Goal: Transaction & Acquisition: Purchase product/service

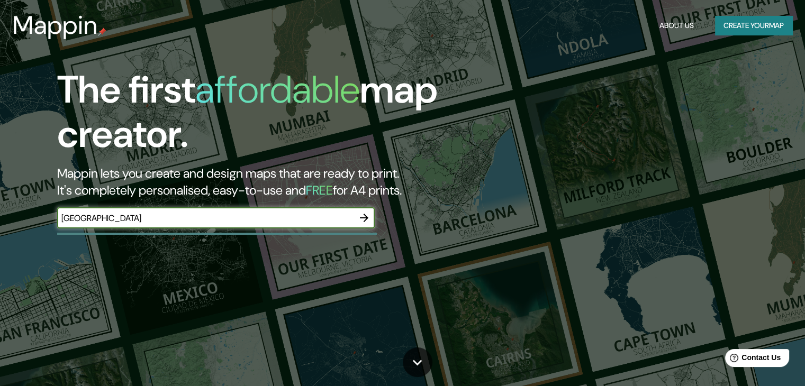
type input "[GEOGRAPHIC_DATA]"
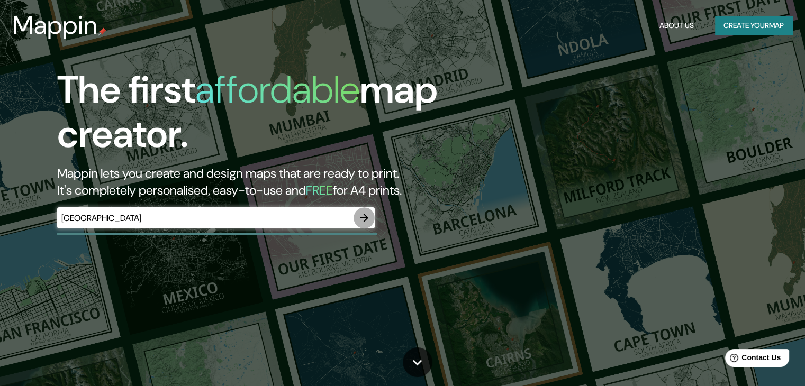
click at [366, 223] on icon "button" at bounding box center [364, 218] width 13 height 13
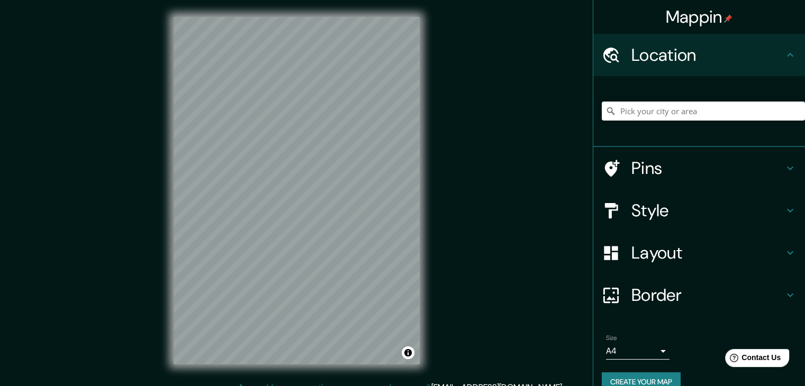
click at [647, 114] on input "Pick your city or area" at bounding box center [703, 111] width 203 height 19
type input "a"
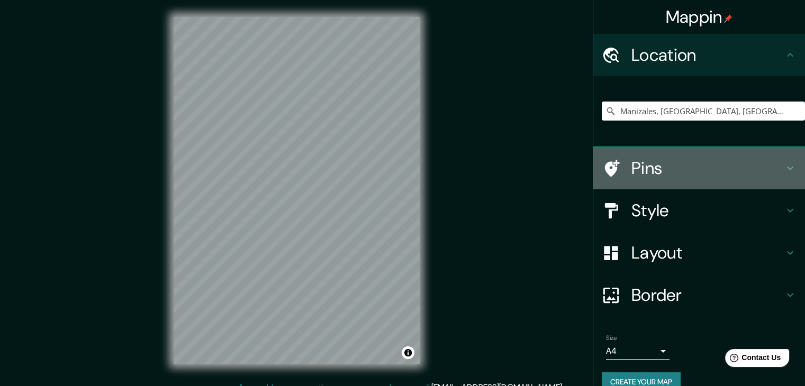
click at [774, 171] on h4 "Pins" at bounding box center [708, 168] width 152 height 21
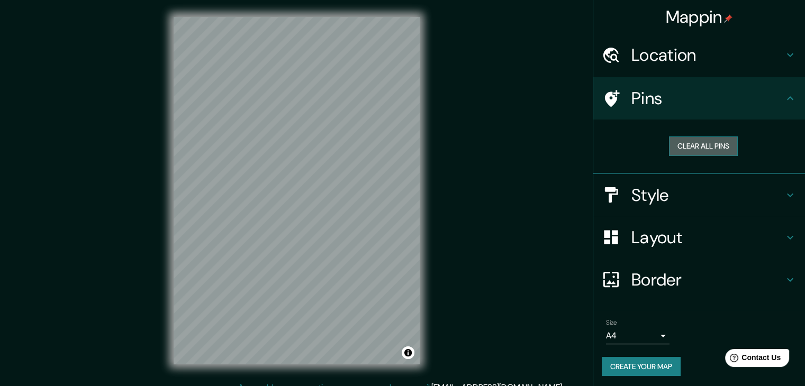
click at [712, 147] on button "Clear all pins" at bounding box center [703, 147] width 69 height 20
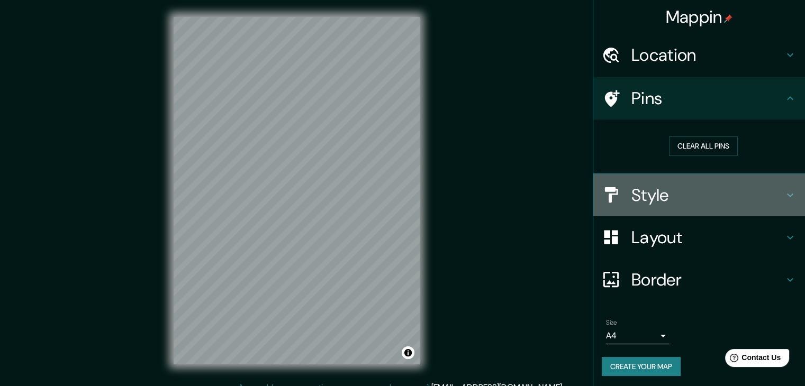
click at [731, 197] on h4 "Style" at bounding box center [708, 195] width 152 height 21
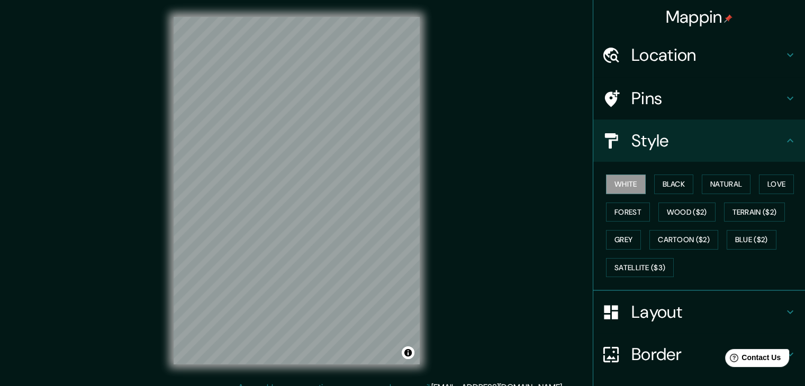
click at [774, 62] on h4 "Location" at bounding box center [708, 54] width 152 height 21
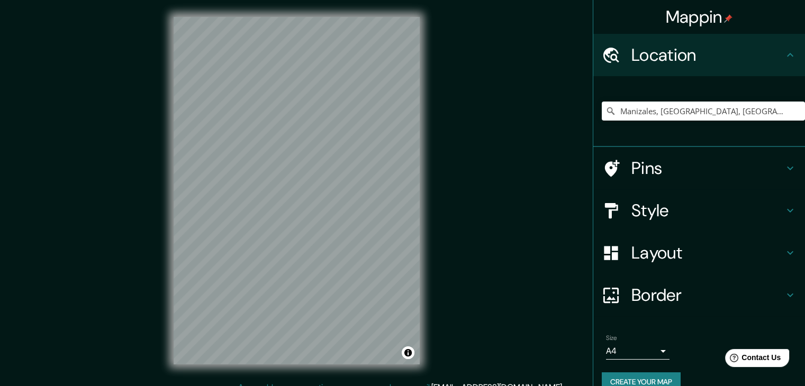
click at [784, 60] on icon at bounding box center [790, 55] width 13 height 13
click at [769, 52] on h4 "Location" at bounding box center [708, 54] width 152 height 21
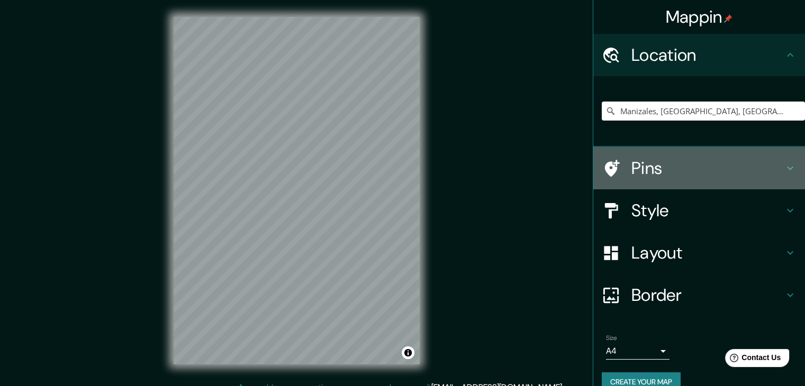
click at [763, 174] on h4 "Pins" at bounding box center [708, 168] width 152 height 21
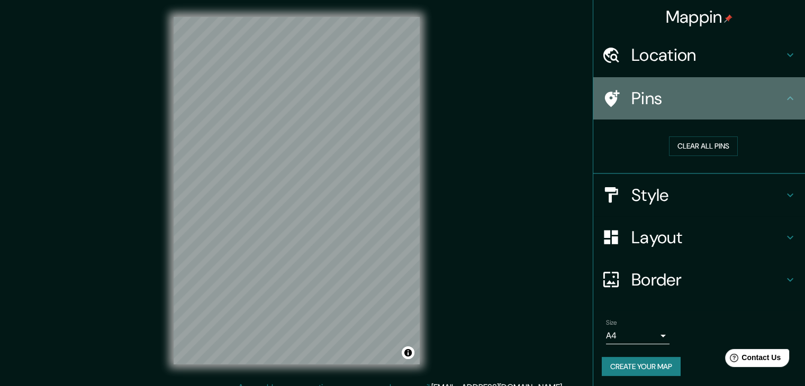
click at [604, 97] on icon at bounding box center [611, 98] width 19 height 19
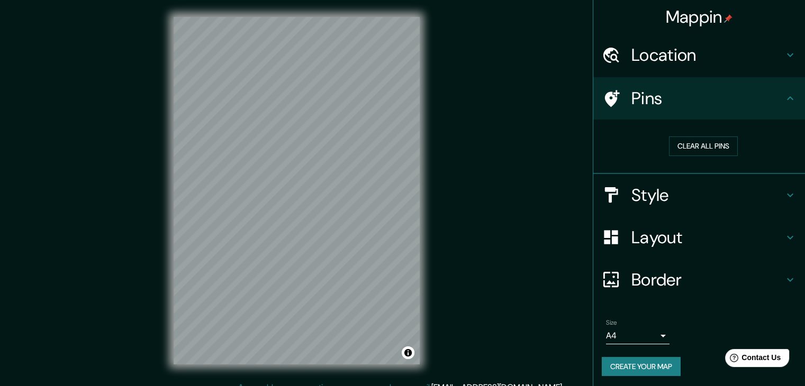
click at [786, 194] on icon at bounding box center [790, 195] width 13 height 13
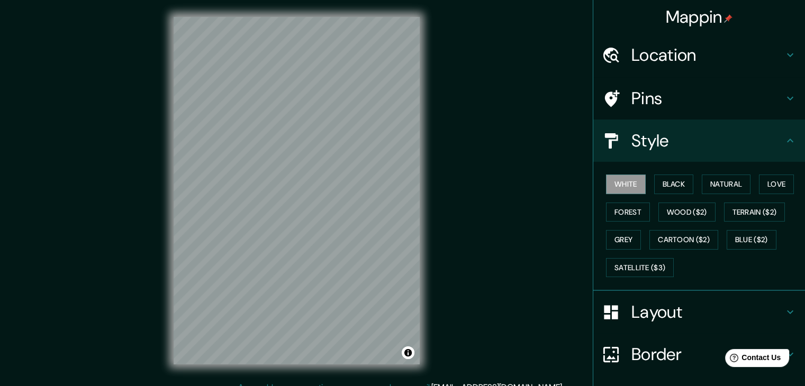
click at [759, 307] on h4 "Layout" at bounding box center [708, 312] width 152 height 21
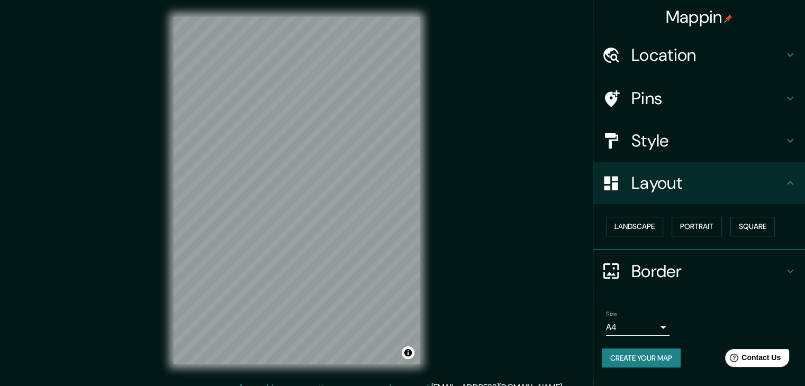
scroll to position [12, 0]
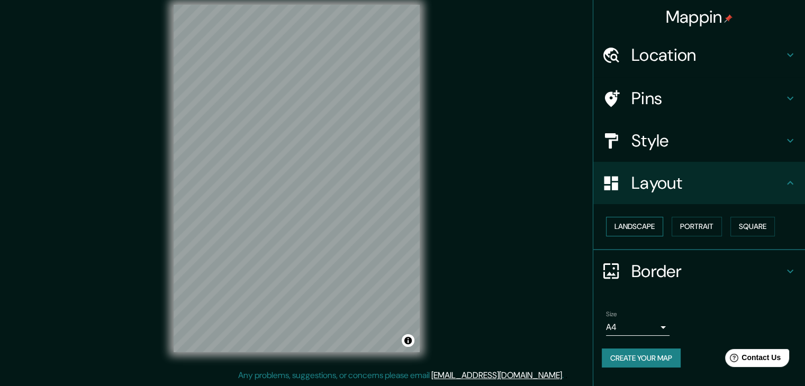
click at [650, 228] on button "Landscape" at bounding box center [634, 227] width 57 height 20
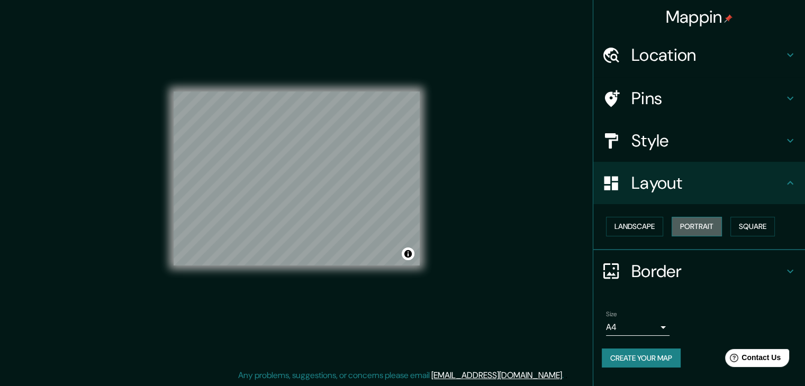
click at [704, 231] on button "Portrait" at bounding box center [697, 227] width 50 height 20
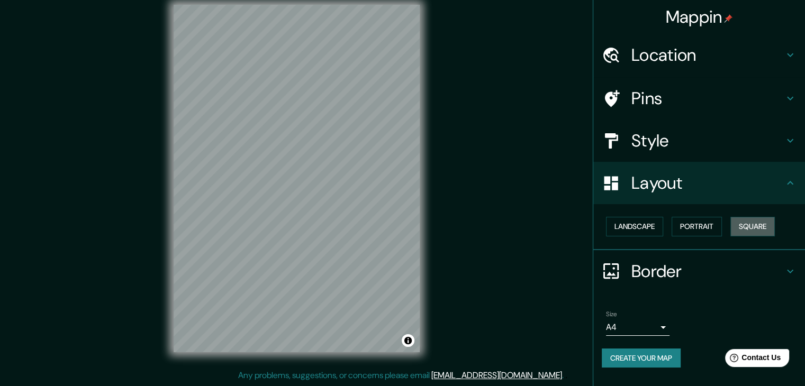
drag, startPoint x: 747, startPoint y: 230, endPoint x: 709, endPoint y: 236, distance: 37.6
click at [747, 231] on button "Square" at bounding box center [753, 227] width 44 height 20
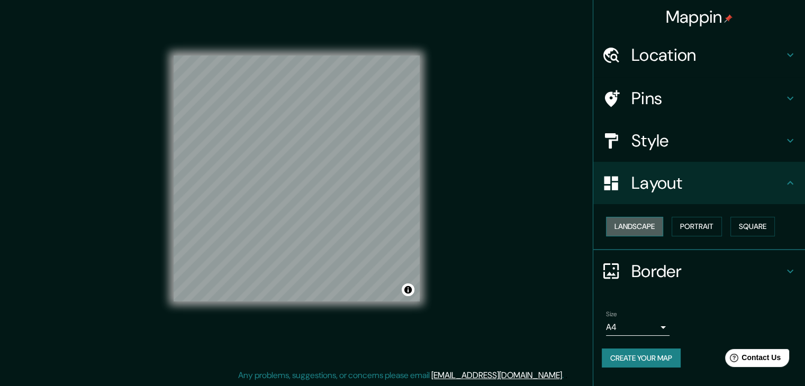
click at [658, 232] on button "Landscape" at bounding box center [634, 227] width 57 height 20
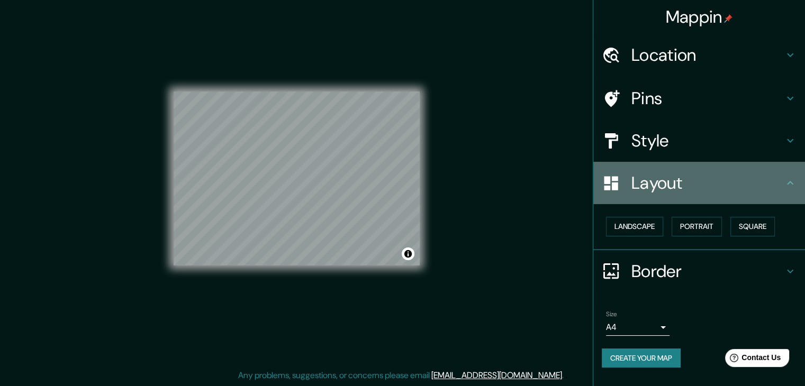
click at [737, 181] on h4 "Layout" at bounding box center [708, 183] width 152 height 21
click at [790, 182] on icon at bounding box center [790, 183] width 6 height 4
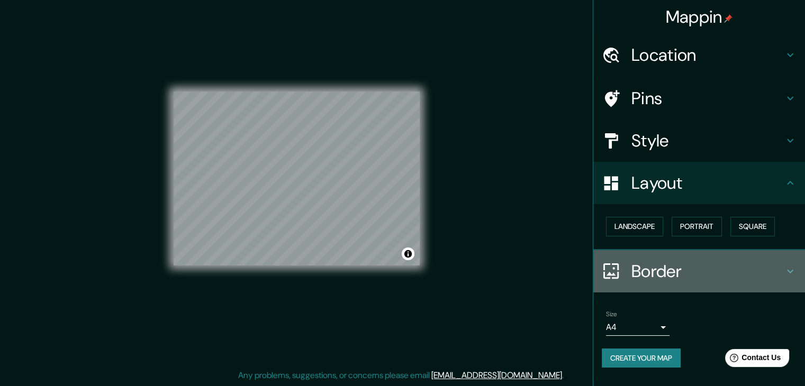
click at [707, 281] on h4 "Border" at bounding box center [708, 271] width 152 height 21
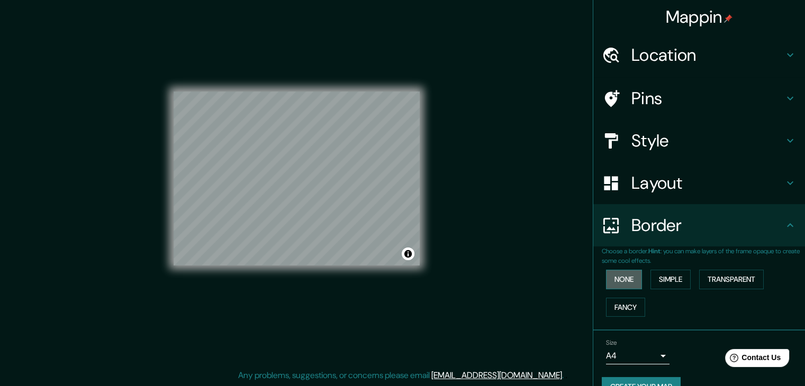
click at [635, 282] on button "None" at bounding box center [624, 280] width 36 height 20
click at [663, 284] on button "Simple" at bounding box center [671, 280] width 40 height 20
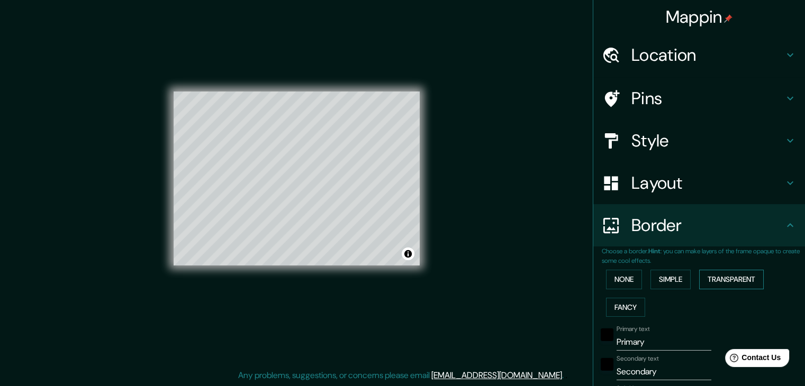
click at [725, 282] on button "Transparent" at bounding box center [731, 280] width 65 height 20
click at [618, 310] on button "Fancy" at bounding box center [625, 308] width 39 height 20
click at [607, 282] on button "None" at bounding box center [624, 280] width 36 height 20
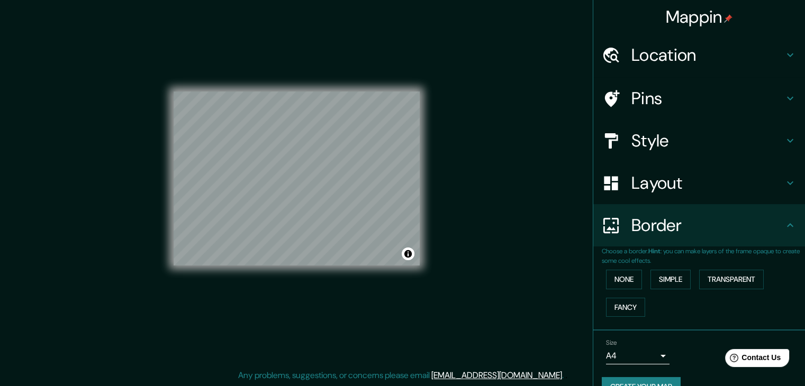
scroll to position [0, 0]
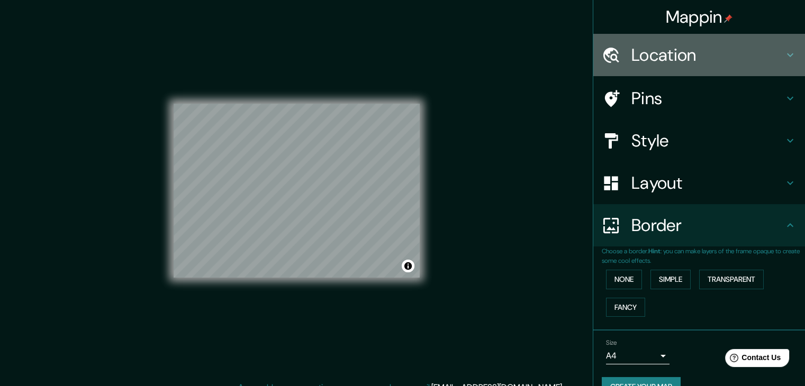
click at [700, 48] on h4 "Location" at bounding box center [708, 54] width 152 height 21
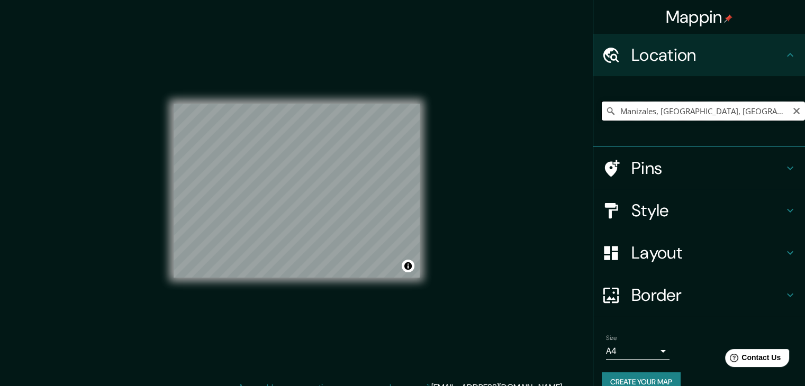
click at [687, 111] on input "Manizales, [GEOGRAPHIC_DATA], [GEOGRAPHIC_DATA]" at bounding box center [703, 111] width 203 height 19
click at [610, 111] on input "Manizales, [GEOGRAPHIC_DATA], [GEOGRAPHIC_DATA]" at bounding box center [703, 111] width 203 height 19
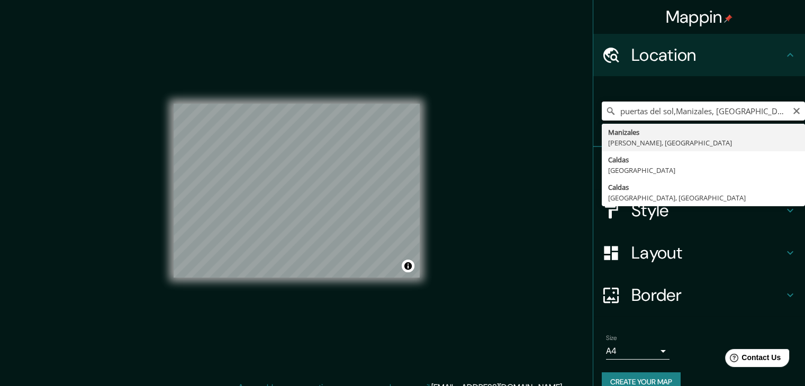
type input "Manizales, [GEOGRAPHIC_DATA], [GEOGRAPHIC_DATA]"
